Goal: Transaction & Acquisition: Purchase product/service

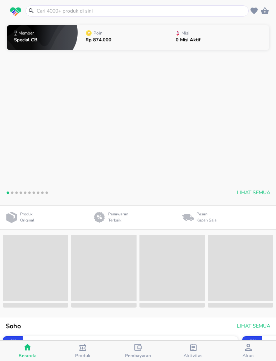
click at [150, 14] on input "text" at bounding box center [141, 11] width 211 height 8
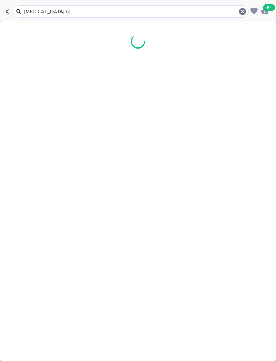
type input "[MEDICAL_DATA] blu"
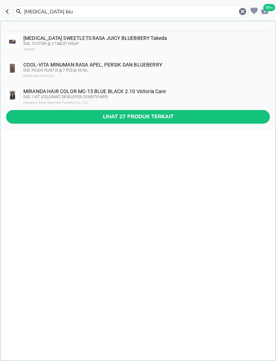
click at [33, 42] on span "DUS, 10 STRIP @ 2 TABLET HISAP" at bounding box center [50, 44] width 55 height 4
